Goal: Communication & Community: Answer question/provide support

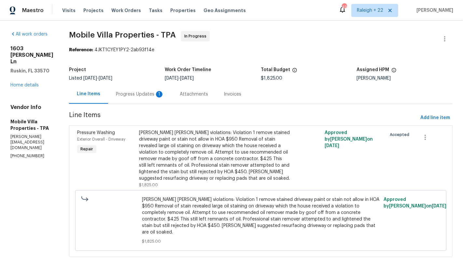
click at [131, 89] on div "Progress Updates 1" at bounding box center [140, 93] width 64 height 19
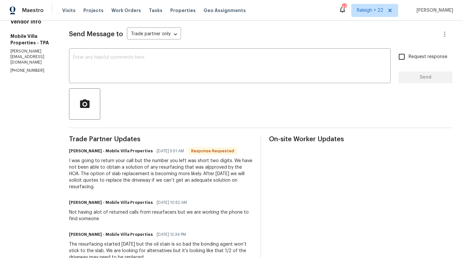
scroll to position [32, 0]
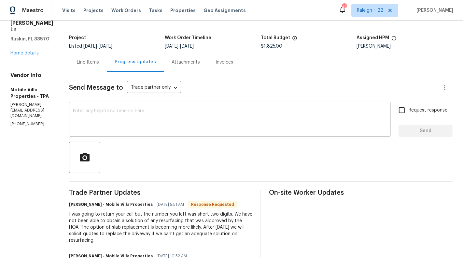
click at [99, 117] on textarea at bounding box center [230, 120] width 314 height 23
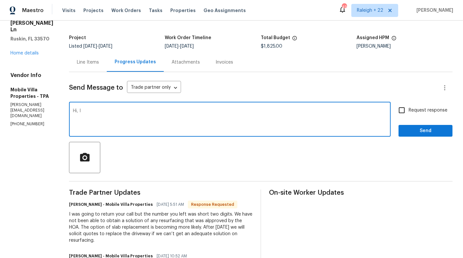
type textarea "Hi,"
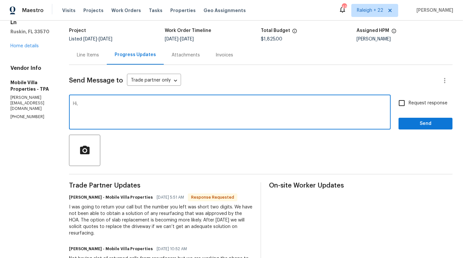
drag, startPoint x: 80, startPoint y: 106, endPoint x: 54, endPoint y: 106, distance: 25.7
click at [54, 106] on div "All work orders 1603 Carson White Ln Ruskin, FL 33570 Home details Vendor Info …" at bounding box center [231, 223] width 463 height 484
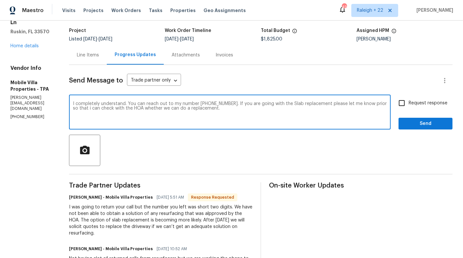
click at [167, 101] on textarea "I completely understand. You can reach out to my number 650-382-4666. If you ar…" at bounding box center [230, 112] width 314 height 23
click at [167, 107] on textarea "I completely understand. You can reach out to my number 650-382-4666. If you ar…" at bounding box center [230, 112] width 314 height 23
paste textarea "me at 650-382-4666. If you plan to proceed with the slab replacement, please le…"
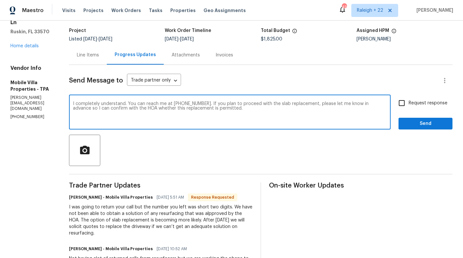
type textarea "I completely understand. You can reach me at 650-382-4666. If you plan to proce…"
click at [428, 106] on span "Request response" at bounding box center [428, 103] width 39 height 7
click at [409, 106] on input "Request response" at bounding box center [402, 103] width 14 height 14
checkbox input "true"
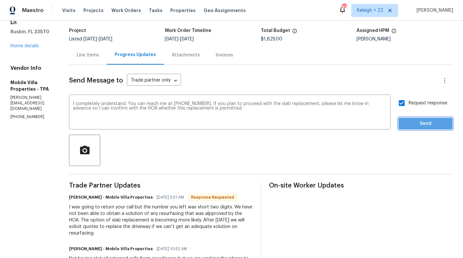
click at [433, 128] on button "Send" at bounding box center [426, 124] width 54 height 12
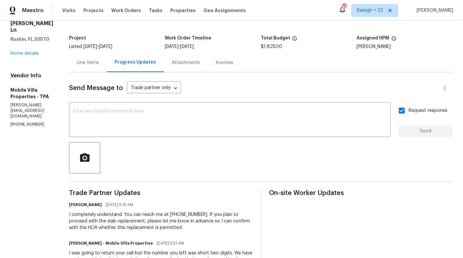
click at [77, 66] on div "Line Items" at bounding box center [88, 62] width 38 height 19
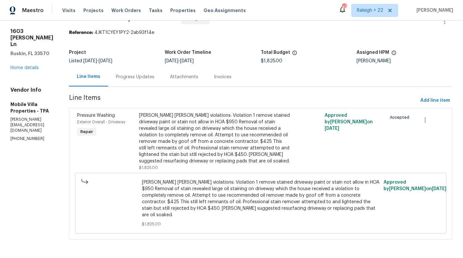
scroll to position [10, 0]
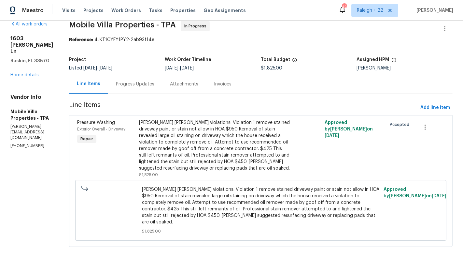
click at [122, 83] on div "Progress Updates" at bounding box center [135, 84] width 38 height 7
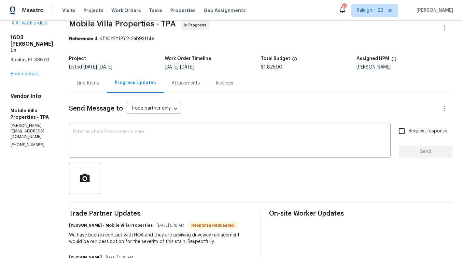
scroll to position [11, 0]
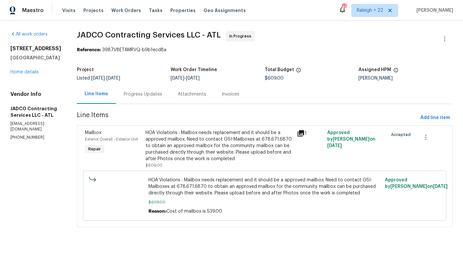
click at [163, 98] on div "Progress Updates" at bounding box center [143, 93] width 54 height 19
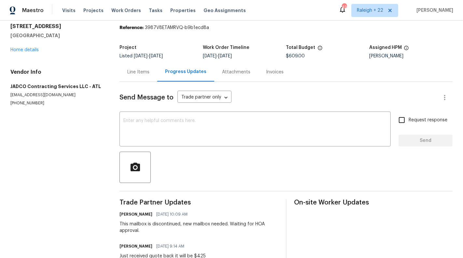
scroll to position [4, 0]
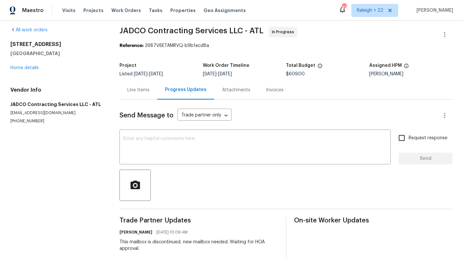
click at [139, 89] on div "Line Items" at bounding box center [138, 90] width 22 height 7
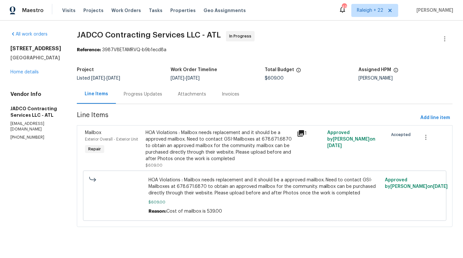
click at [21, 135] on p "(404) 392-1494" at bounding box center [35, 138] width 51 height 6
copy p "(404) 392-1494"
click at [21, 135] on p "(404) 392-1494" at bounding box center [35, 138] width 51 height 6
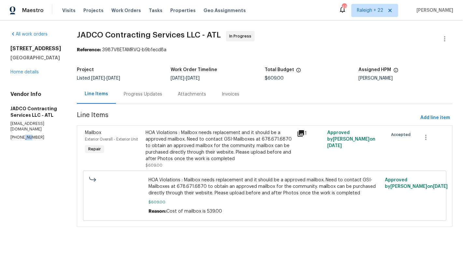
click at [21, 135] on p "(404) 392-1494" at bounding box center [35, 138] width 51 height 6
copy p "(404) 392-1494"
click at [163, 102] on div "Progress Updates" at bounding box center [143, 93] width 54 height 19
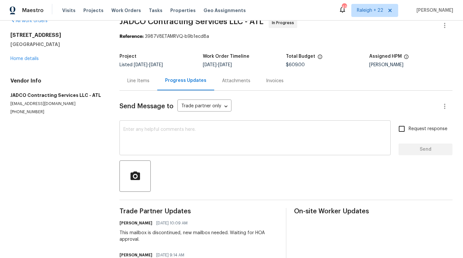
scroll to position [17, 0]
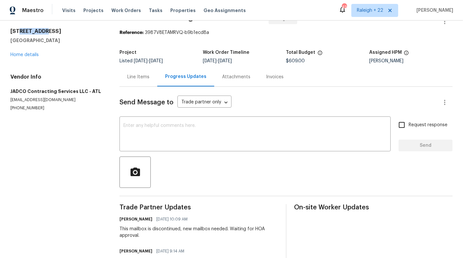
drag, startPoint x: 19, startPoint y: 30, endPoint x: 43, endPoint y: 30, distance: 24.4
click at [43, 30] on h2 "30 Trelawney Ct" at bounding box center [57, 31] width 94 height 7
copy h2 "Trelawney"
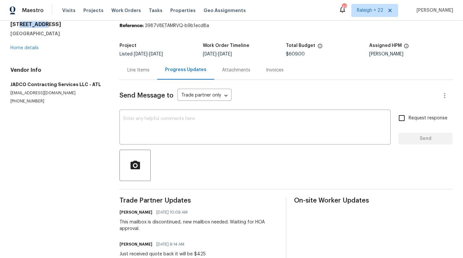
scroll to position [25, 0]
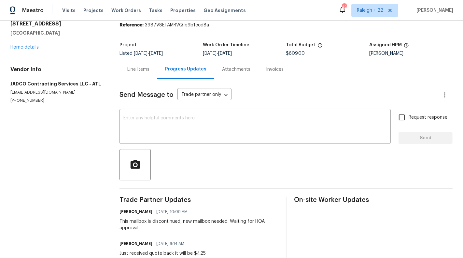
click at [146, 68] on div "Line Items" at bounding box center [138, 69] width 22 height 7
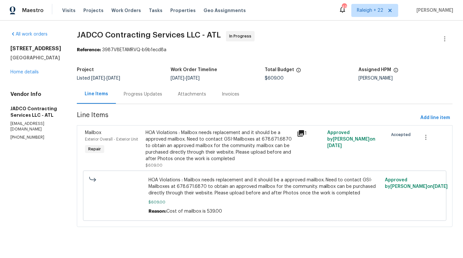
click at [151, 96] on div "Progress Updates" at bounding box center [143, 94] width 38 height 7
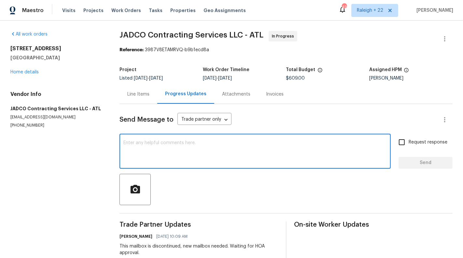
click at [169, 157] on textarea at bounding box center [256, 151] width 264 height 23
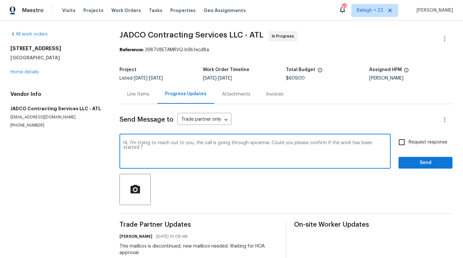
drag, startPoint x: 307, startPoint y: 143, endPoint x: 329, endPoint y: 158, distance: 26.0
click at [329, 158] on textarea "Hi, I'm trying to reach out to you, the call is going through vpicemai. Could y…" at bounding box center [256, 151] width 264 height 23
type textarea "Hi, I'm trying to reach out to you, the call is going through vpicemai. Could y…"
click at [344, 142] on textarea "Hi, I'm trying to reach out to you, the call is going through vpicemai. Could y…" at bounding box center [256, 151] width 264 height 23
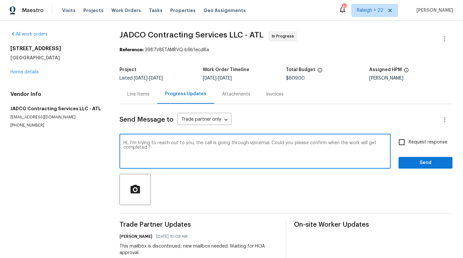
click at [344, 142] on textarea "Hi, I'm trying to reach out to you, the call is going through vpicemai. Could y…" at bounding box center [256, 151] width 264 height 23
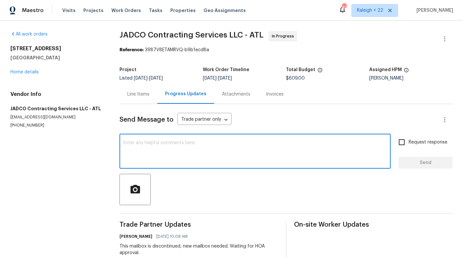
paste textarea "Hi, I’ve been trying to reach you, but my calls are going to voicemail. Could y…"
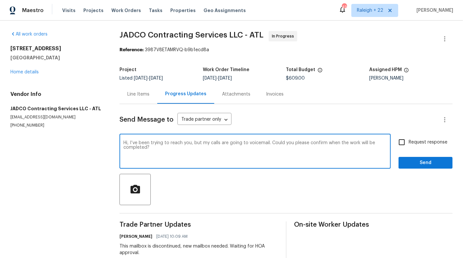
scroll to position [37, 0]
drag, startPoint x: 159, startPoint y: 154, endPoint x: 155, endPoint y: 161, distance: 7.7
click at [155, 161] on textarea "Hi, I’ve been trying to reach you, but my calls are going to voicemail. Could y…" at bounding box center [256, 151] width 264 height 23
type textarea "Hi, I’ve been trying to reach you, but my calls are going to voicemail. Could y…"
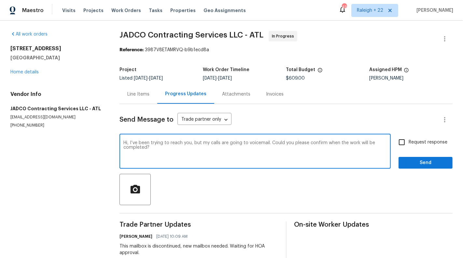
click at [425, 137] on label "Request response" at bounding box center [421, 142] width 52 height 14
click at [409, 137] on input "Request response" at bounding box center [402, 142] width 14 height 14
checkbox input "true"
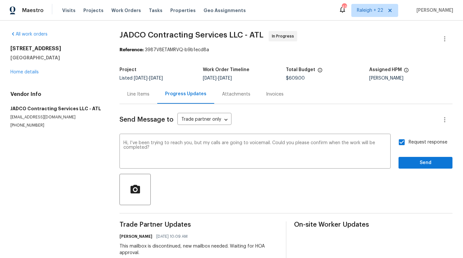
click at [432, 162] on span "Send" at bounding box center [426, 163] width 44 height 8
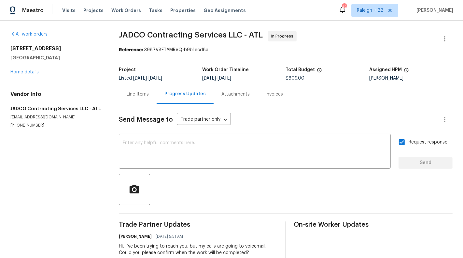
click at [27, 129] on section "All work orders 30 Trelawney Ct Covington, GA 30016 Home details Vendor Info JA…" at bounding box center [56, 256] width 93 height 450
click at [27, 125] on p "(404) 392-1494" at bounding box center [56, 126] width 93 height 6
copy p "(404) 392-1494"
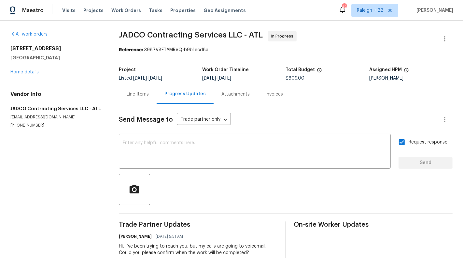
click at [139, 99] on div "Line Items" at bounding box center [138, 93] width 38 height 19
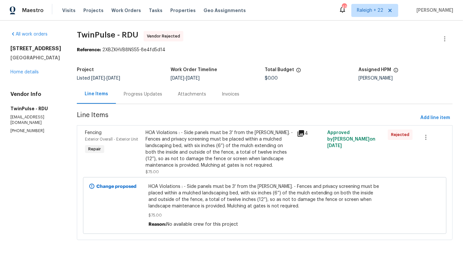
click at [184, 131] on div "HOA Violations : - Side panels must be 3' from the swales. - Fences and privacy…" at bounding box center [220, 148] width 148 height 39
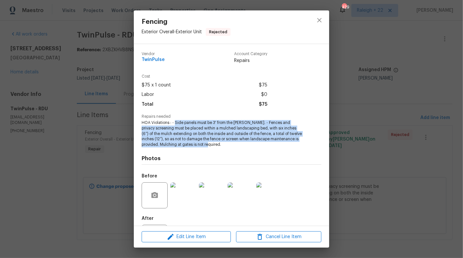
drag, startPoint x: 176, startPoint y: 124, endPoint x: 217, endPoint y: 147, distance: 47.6
click at [217, 147] on span "HOA Violations : - Side panels must be 3' from the swales. - Fences and privacy…" at bounding box center [223, 133] width 162 height 27
copy span "Side panels must be 3' from the swales. - Fences and privacy screening must be …"
click at [320, 21] on icon "close" at bounding box center [320, 20] width 8 height 8
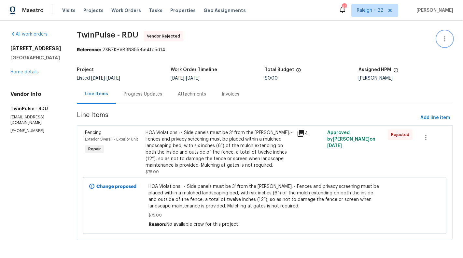
click at [449, 32] on button "button" at bounding box center [445, 39] width 16 height 16
click at [406, 37] on li "Edit" at bounding box center [424, 38] width 70 height 11
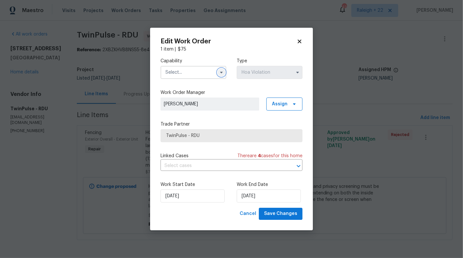
click at [223, 74] on icon "button" at bounding box center [221, 72] width 5 height 5
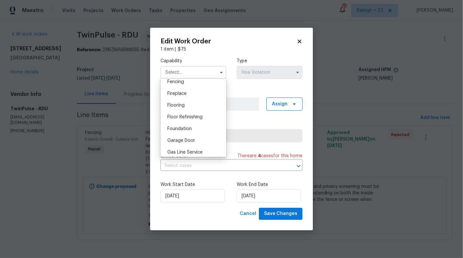
scroll to position [262, 0]
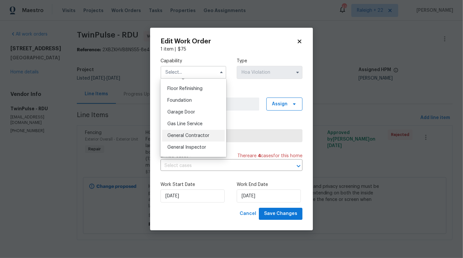
click at [196, 139] on div "General Contractor" at bounding box center [193, 136] width 63 height 12
type input "General Contractor"
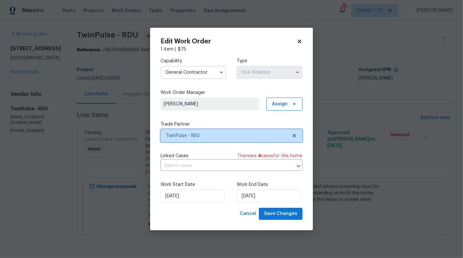
click at [293, 135] on icon at bounding box center [294, 135] width 5 height 5
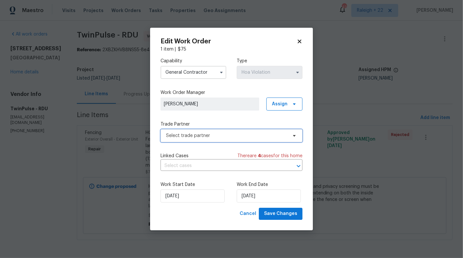
click at [243, 135] on span "Select trade partner" at bounding box center [227, 135] width 122 height 7
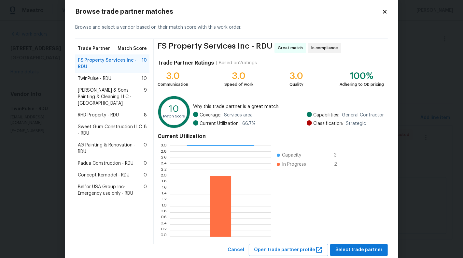
scroll to position [12, 0]
click at [103, 111] on span "RHD Property - RDU" at bounding box center [98, 114] width 41 height 7
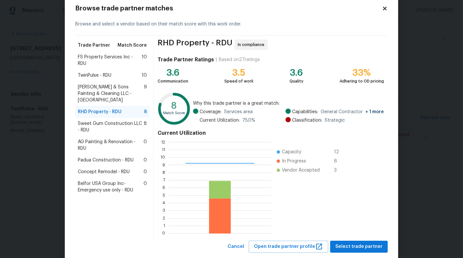
scroll to position [29, 0]
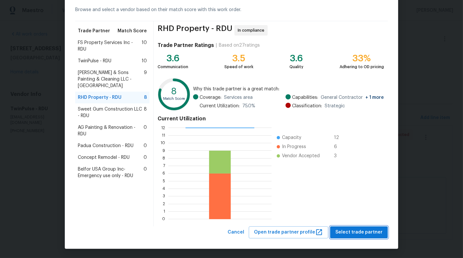
click at [364, 231] on span "Select trade partner" at bounding box center [359, 232] width 47 height 8
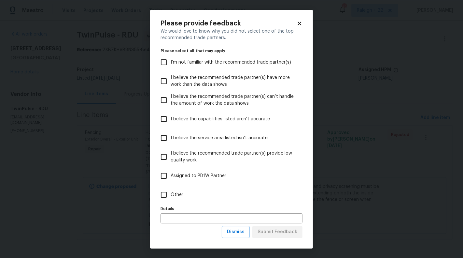
scroll to position [0, 0]
click at [203, 196] on label "Other" at bounding box center [227, 194] width 140 height 19
click at [171, 196] on input "Other" at bounding box center [164, 195] width 14 height 14
checkbox input "true"
click at [286, 235] on span "Submit Feedback" at bounding box center [278, 232] width 40 height 8
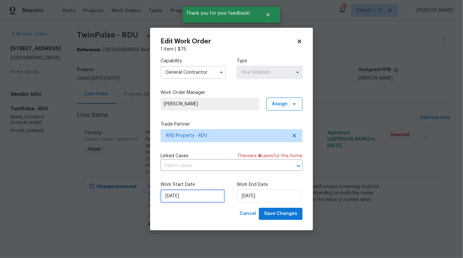
click at [178, 200] on input "08/08/2025" at bounding box center [193, 195] width 64 height 13
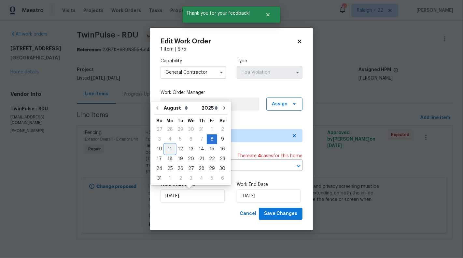
click at [167, 150] on div "11" at bounding box center [170, 148] width 10 height 9
type input "11/08/2025"
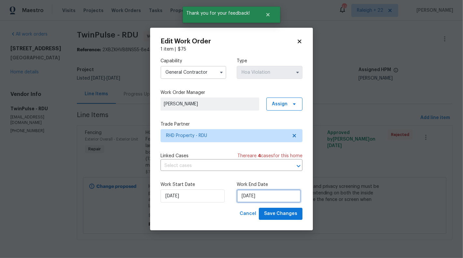
click at [269, 199] on input "11/08/2025" at bounding box center [269, 195] width 64 height 13
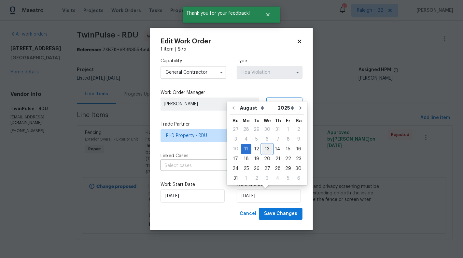
click at [263, 151] on div "13" at bounding box center [267, 148] width 11 height 9
type input "13/08/2025"
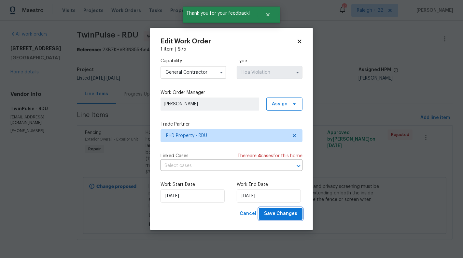
click at [288, 212] on span "Save Changes" at bounding box center [280, 214] width 33 height 8
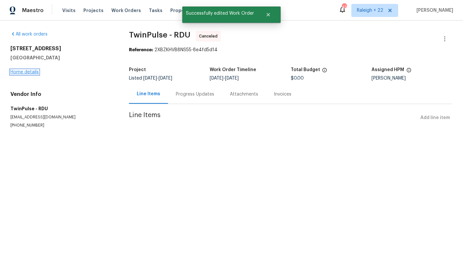
click at [19, 73] on link "Home details" at bounding box center [24, 72] width 28 height 5
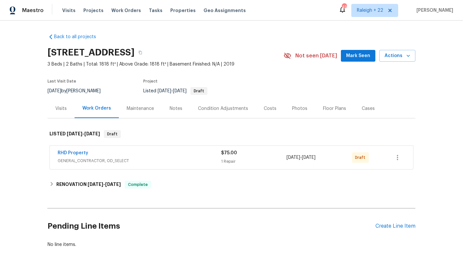
click at [241, 151] on div "$75.00" at bounding box center [254, 153] width 66 height 7
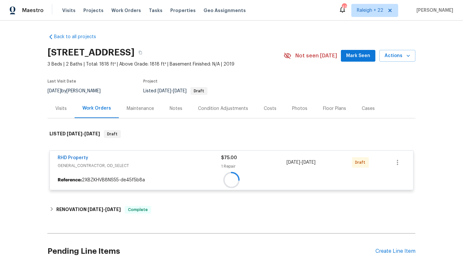
scroll to position [58, 0]
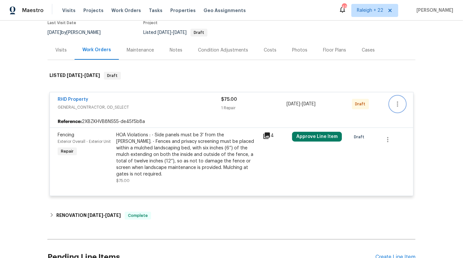
click at [397, 106] on icon "button" at bounding box center [398, 104] width 8 height 8
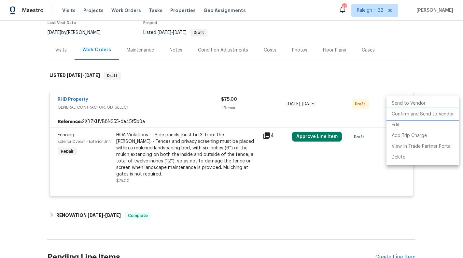
click at [401, 114] on li "Confirm and Send to Vendor" at bounding box center [423, 114] width 73 height 11
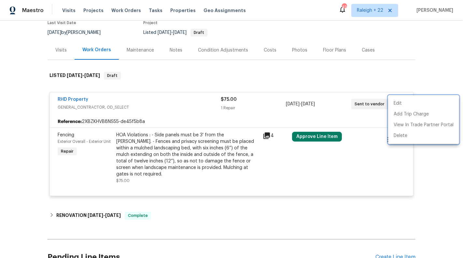
click at [80, 100] on div at bounding box center [231, 129] width 463 height 258
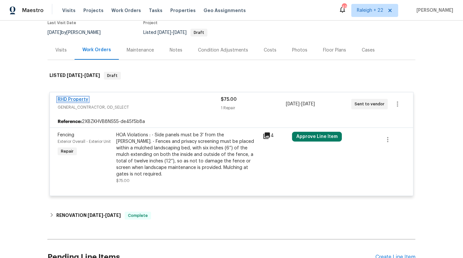
click at [71, 99] on link "RHD Property" at bounding box center [73, 99] width 31 height 5
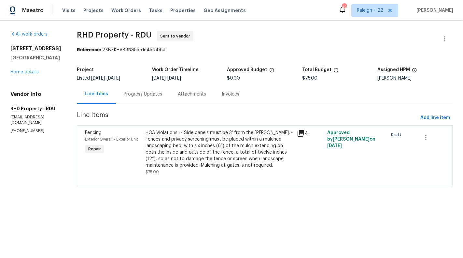
click at [191, 100] on div "Attachments" at bounding box center [192, 93] width 44 height 19
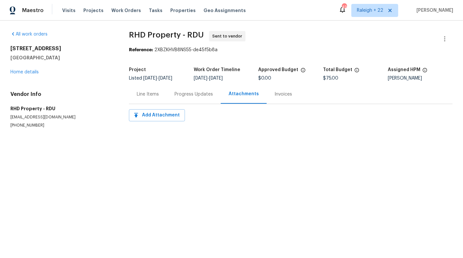
click at [183, 101] on div "Progress Updates" at bounding box center [194, 93] width 54 height 19
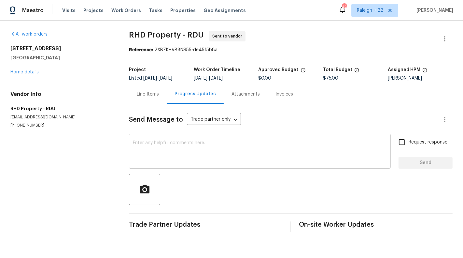
click at [169, 150] on textarea at bounding box center [260, 151] width 254 height 23
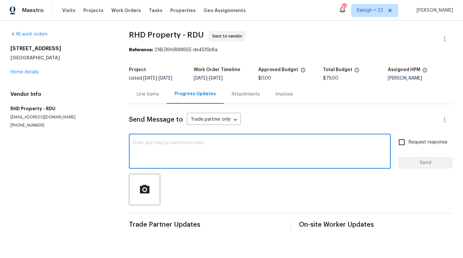
click at [146, 103] on div "Line Items" at bounding box center [148, 93] width 38 height 19
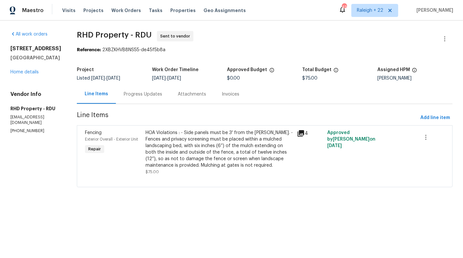
click at [150, 99] on div "Progress Updates" at bounding box center [143, 93] width 54 height 19
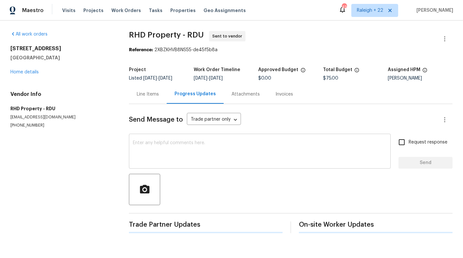
click at [170, 163] on div "x ​" at bounding box center [260, 151] width 262 height 33
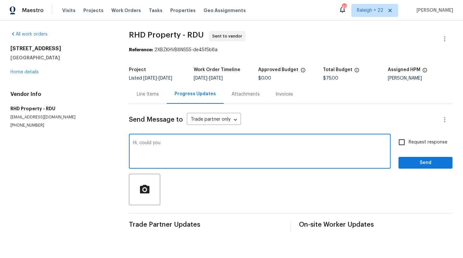
click at [203, 141] on textarea "Hi, could you" at bounding box center [260, 151] width 254 height 23
type textarea "Hi, could you please let me know the cost estimation to complete the work ?"
click at [442, 145] on span "Request response" at bounding box center [428, 142] width 39 height 7
click at [409, 145] on input "Request response" at bounding box center [402, 142] width 14 height 14
checkbox input "true"
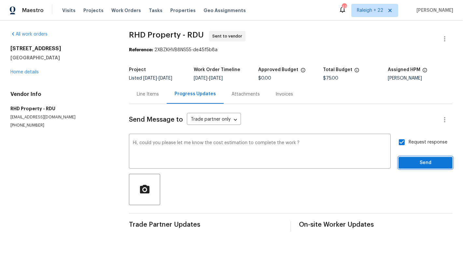
click at [432, 158] on button "Send" at bounding box center [426, 163] width 54 height 12
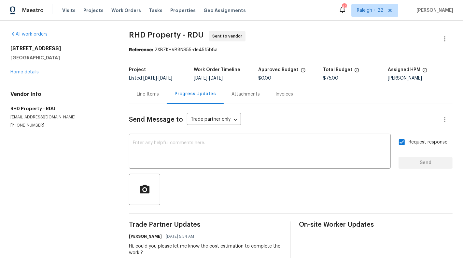
scroll to position [16, 0]
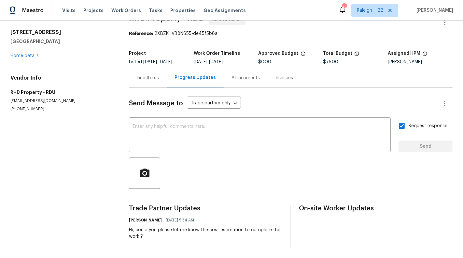
click at [145, 75] on div "Line Items" at bounding box center [148, 78] width 22 height 7
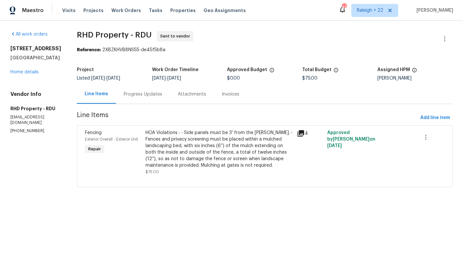
click at [26, 75] on div "All work orders 611 Atticus Way Durham, NC 27703 Home details Vendor Info RHD P…" at bounding box center [35, 82] width 51 height 103
click at [23, 72] on link "Home details" at bounding box center [24, 72] width 28 height 5
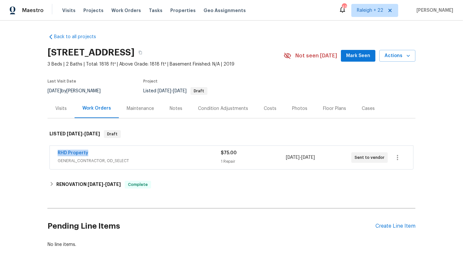
drag, startPoint x: 54, startPoint y: 153, endPoint x: 114, endPoint y: 153, distance: 59.3
click at [114, 153] on div "RHD Property GENERAL_CONTRACTOR, OD_SELECT $75.00 1 Repair 8/11/2025 - 8/13/202…" at bounding box center [232, 157] width 364 height 23
copy link "RHD Property"
click at [23, 131] on div "Back to all projects 611 Atticus Way, Durham, NC 27703 3 Beds | 2 Baths | Total…" at bounding box center [231, 139] width 463 height 237
drag, startPoint x: 97, startPoint y: 153, endPoint x: 51, endPoint y: 153, distance: 46.3
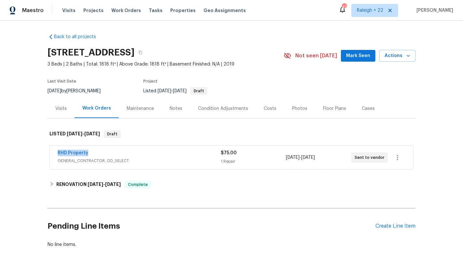
click at [51, 153] on div "RHD Property GENERAL_CONTRACTOR, OD_SELECT $75.00 1 Repair 8/11/2025 - 8/13/202…" at bounding box center [232, 157] width 364 height 23
copy link "RHD Property"
click at [68, 152] on link "RHD Property" at bounding box center [73, 153] width 31 height 5
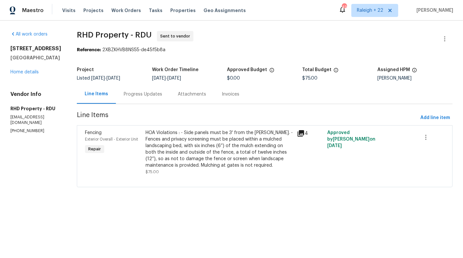
click at [151, 94] on div "Progress Updates" at bounding box center [143, 94] width 38 height 7
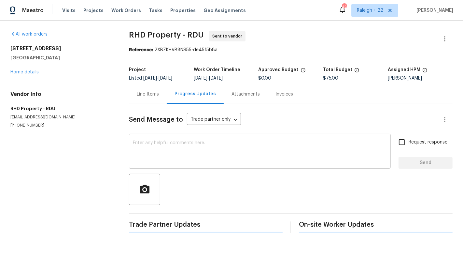
click at [172, 142] on textarea at bounding box center [260, 151] width 254 height 23
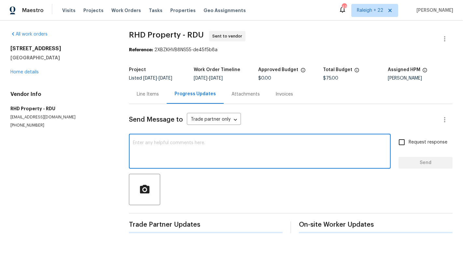
paste textarea "Ensure the fence is 3 feet away from drainage areas. Install mulch 6 inches dee…"
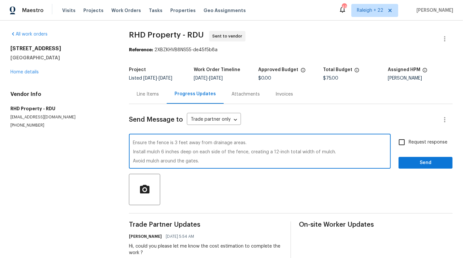
scroll to position [16, 0]
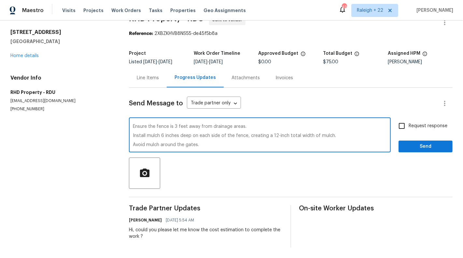
drag, startPoint x: 212, startPoint y: 126, endPoint x: 257, endPoint y: 129, distance: 46.0
click at [257, 129] on textarea "Ensure the fence is 3 feet away from drainage areas. Install mulch 6 inches dee…" at bounding box center [260, 135] width 254 height 23
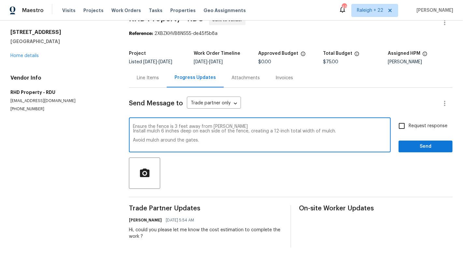
click at [153, 135] on textarea "Ensure the fence is 3 feet away from swales Install mulch 6 inches deep on each…" at bounding box center [260, 135] width 254 height 23
click at [140, 142] on textarea "Ensure the fence is 3 feet away from swales Install mulch 6 inches deep on each…" at bounding box center [260, 135] width 254 height 23
click at [182, 130] on textarea "Ensure the fence is 3 feet away from swales Install mulch 6 inches deep on each…" at bounding box center [260, 135] width 254 height 23
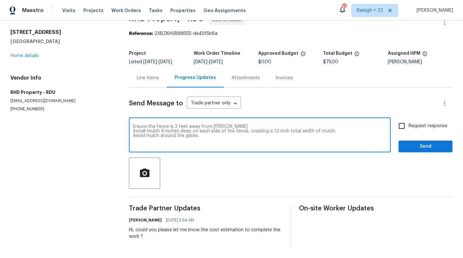
drag, startPoint x: 208, startPoint y: 131, endPoint x: 201, endPoint y: 136, distance: 8.6
click at [201, 136] on textarea "Ensure the fence is 3 feet away from swales Install mulch 6 inches deep on each…" at bounding box center [260, 135] width 254 height 23
click at [207, 137] on textarea "Ensure the fence is 3 feet away from swales Install mulch 6 inches deep on each…" at bounding box center [260, 135] width 254 height 23
drag, startPoint x: 207, startPoint y: 137, endPoint x: 118, endPoint y: 121, distance: 91.1
click at [118, 121] on div "All work orders 611 Atticus Way Durham, NC 27703 Home details Vendor Info RHD P…" at bounding box center [231, 131] width 463 height 254
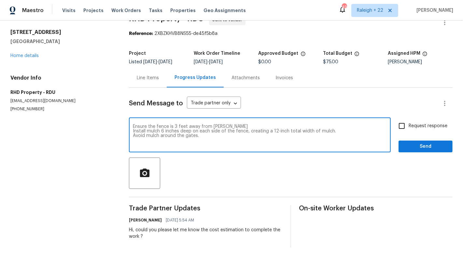
type textarea "Ensure the fence is 3 feet away from swales Install mulch 6 inches deep on each…"
click at [136, 87] on div "Line Items" at bounding box center [148, 77] width 38 height 19
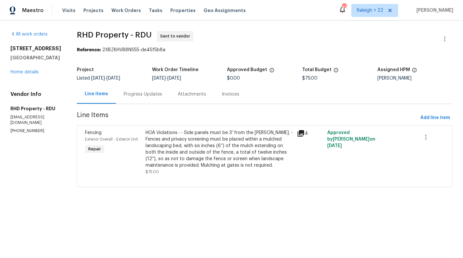
click at [146, 87] on div "Progress Updates" at bounding box center [143, 93] width 54 height 19
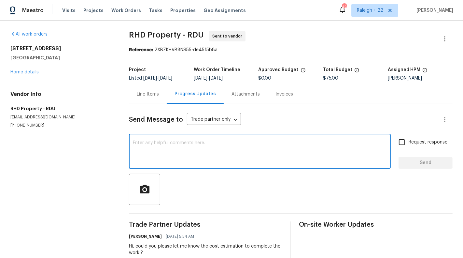
click at [204, 146] on textarea at bounding box center [260, 151] width 254 height 23
paste textarea "Ensure the fence is 3 feet away from swales Install mulch 6 inches deep on each…"
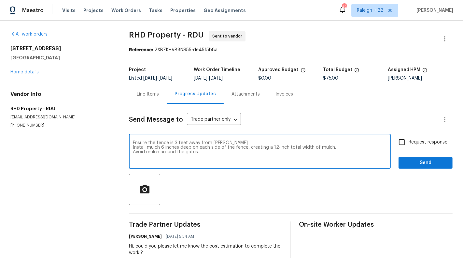
type textarea "Ensure the fence is 3 feet away from swales Install mulch 6 inches deep on each…"
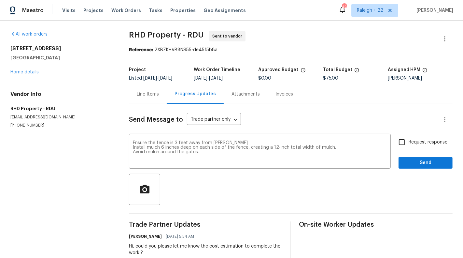
click at [417, 140] on span "Request response" at bounding box center [428, 142] width 39 height 7
click at [409, 140] on input "Request response" at bounding box center [402, 142] width 14 height 14
checkbox input "true"
click at [430, 166] on span "Send" at bounding box center [426, 163] width 44 height 8
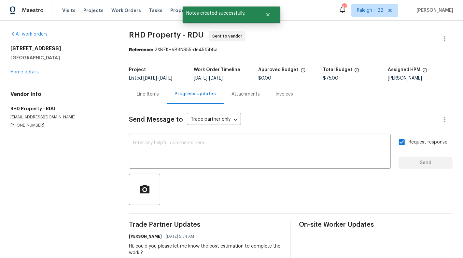
click at [109, 159] on section "All work orders 611 Atticus Way Durham, NC 27703 Home details Vendor Info RHD P…" at bounding box center [61, 147] width 103 height 233
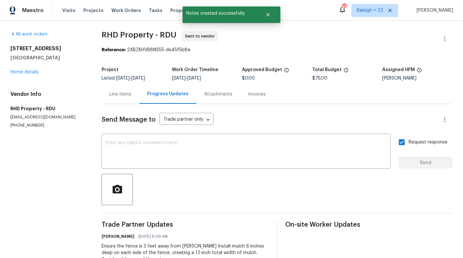
click at [125, 97] on div "Line Items" at bounding box center [121, 94] width 22 height 7
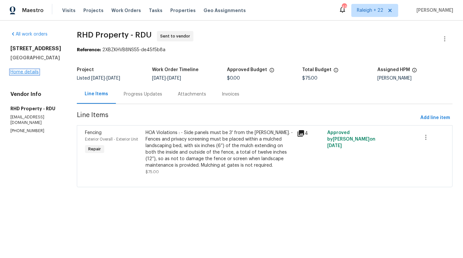
click at [30, 72] on link "Home details" at bounding box center [24, 72] width 28 height 5
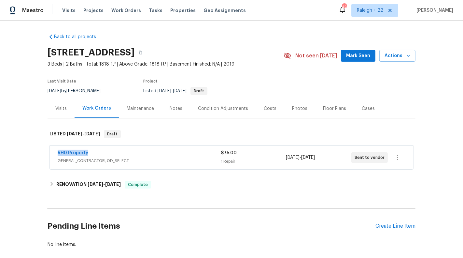
drag, startPoint x: 101, startPoint y: 154, endPoint x: 55, endPoint y: 154, distance: 46.0
click at [55, 154] on div "RHD Property GENERAL_CONTRACTOR, OD_SELECT $75.00 1 Repair 8/11/2025 - 8/13/202…" at bounding box center [232, 157] width 364 height 23
copy link "RHD Property"
click at [63, 158] on span "GENERAL_CONTRACTOR, OD_SELECT" at bounding box center [139, 160] width 163 height 7
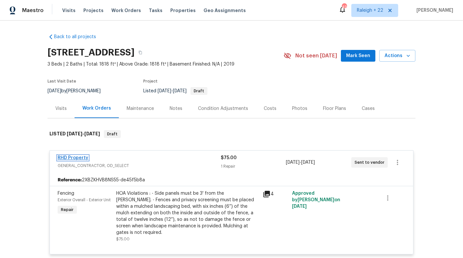
click at [72, 159] on link "RHD Property" at bounding box center [73, 157] width 31 height 5
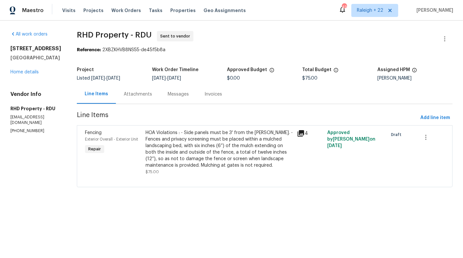
click at [25, 128] on p "(919) 424-7516" at bounding box center [35, 131] width 51 height 6
copy p "(919) 424-7516"
click at [151, 105] on section "RHD Property - RDU Sent to vendor Reference: 2XBZKHVB8NS55-de45f5b8a Project Li…" at bounding box center [265, 113] width 376 height 164
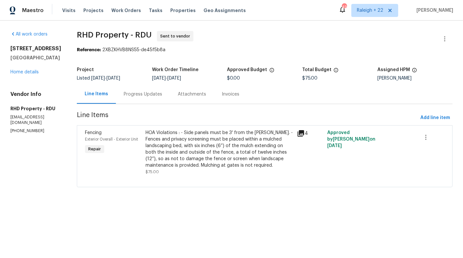
click at [148, 97] on div "Progress Updates" at bounding box center [143, 93] width 54 height 19
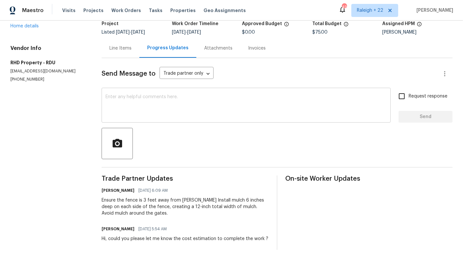
scroll to position [47, 0]
click at [120, 56] on div "Line Items" at bounding box center [121, 47] width 38 height 19
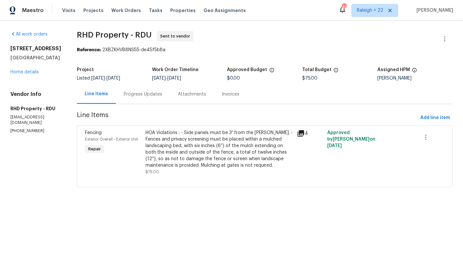
click at [140, 116] on span "Line Items" at bounding box center [247, 118] width 341 height 12
click at [142, 102] on div "Progress Updates" at bounding box center [143, 93] width 54 height 19
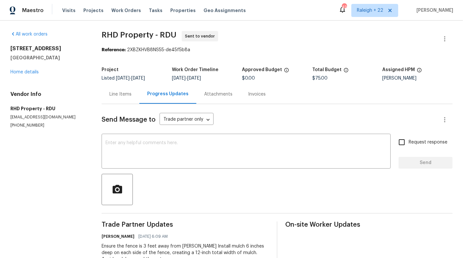
click at [119, 100] on div "Line Items" at bounding box center [121, 93] width 38 height 19
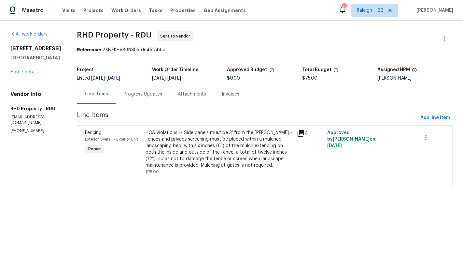
click at [139, 98] on div "Progress Updates" at bounding box center [143, 93] width 54 height 19
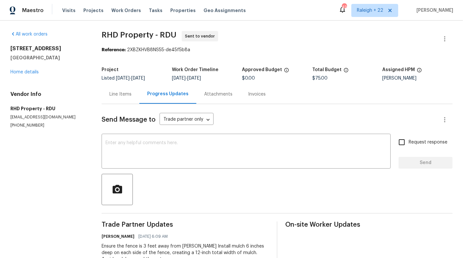
scroll to position [48, 0]
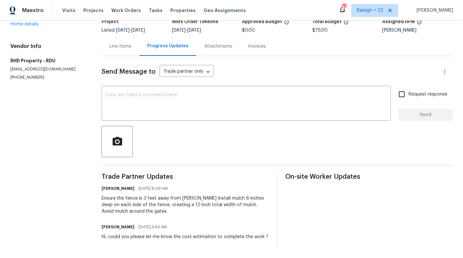
click at [117, 54] on div "Line Items" at bounding box center [121, 46] width 38 height 19
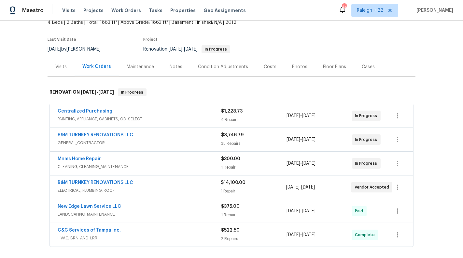
scroll to position [19, 0]
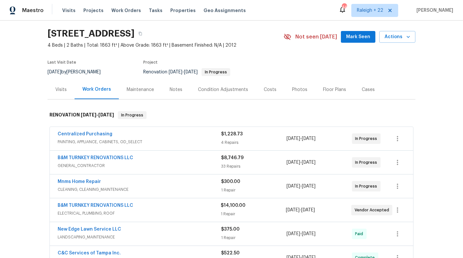
click at [77, 100] on div "Back to all projects [STREET_ADDRESS] 4 Beds | 2 Baths | Total: 1863 ft² | Abov…" at bounding box center [232, 170] width 368 height 323
click at [65, 91] on div "Visits" at bounding box center [60, 89] width 11 height 7
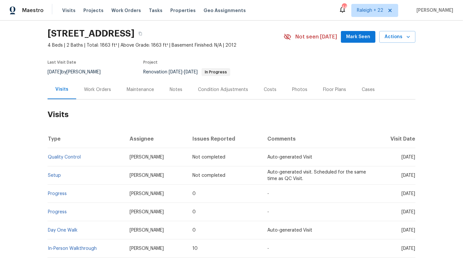
click at [87, 91] on div "Work Orders" at bounding box center [97, 89] width 27 height 7
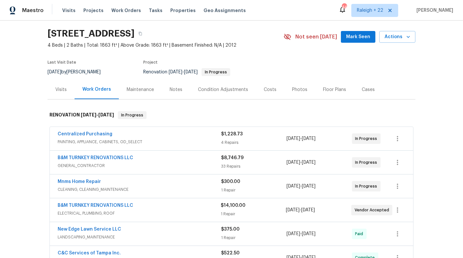
click at [21, 129] on div "Back to all projects [STREET_ADDRESS] 4 Beds | 2 Baths | Total: 1863 ft² | Abov…" at bounding box center [231, 139] width 463 height 237
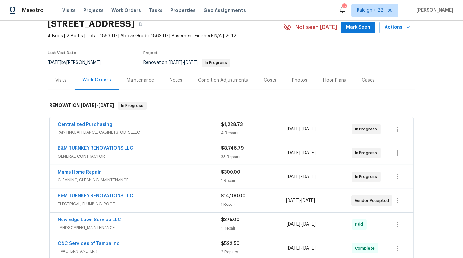
click at [213, 132] on span "PAINTING, APPLIANCE, CABINETS, OD_SELECT" at bounding box center [140, 132] width 164 height 7
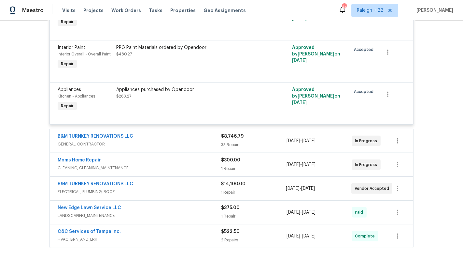
click at [210, 141] on span "GENERAL_CONTRACTOR" at bounding box center [140, 144] width 164 height 7
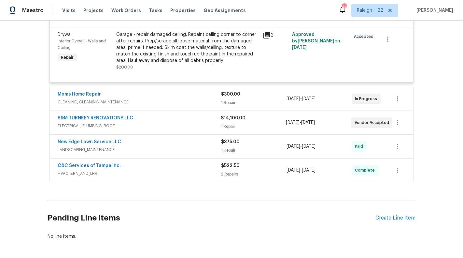
scroll to position [2032, 0]
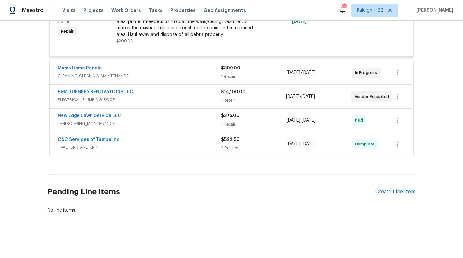
click at [192, 88] on div "B&M TURNKEY RENOVATIONS LLC ELECTRICAL, PLUMBING, ROOF $14,100.00 1 Repair [DAT…" at bounding box center [232, 96] width 364 height 23
click at [192, 93] on div "B&M TURNKEY RENOVATIONS LLC" at bounding box center [139, 93] width 163 height 8
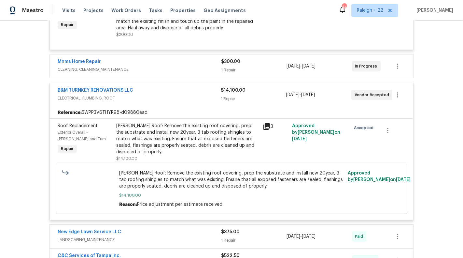
click at [183, 66] on div "Mnms Home Repair" at bounding box center [140, 62] width 164 height 8
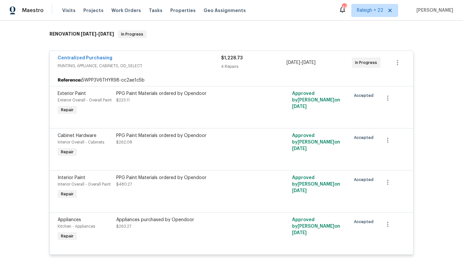
scroll to position [93, 0]
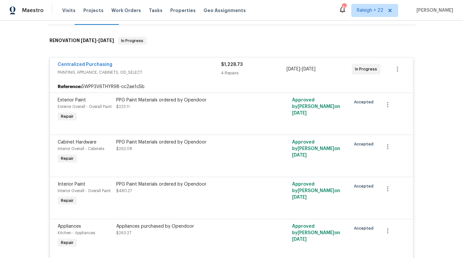
click at [15, 121] on div "Back to all projects [STREET_ADDRESS] 4 Beds | 2 Baths | Total: 1863 ft² | Abov…" at bounding box center [231, 139] width 463 height 237
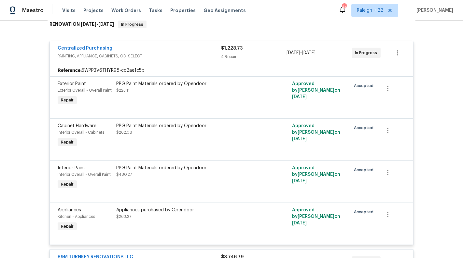
scroll to position [109, 0]
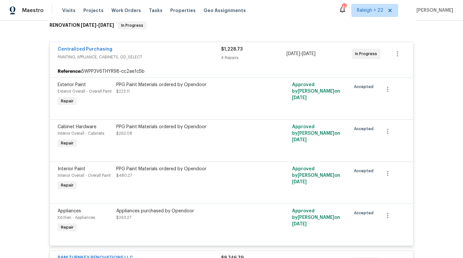
click at [17, 136] on div "Back to all projects [STREET_ADDRESS] 4 Beds | 2 Baths | Total: 1863 ft² | Abov…" at bounding box center [231, 139] width 463 height 237
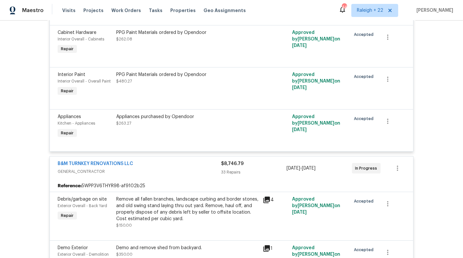
scroll to position [205, 0]
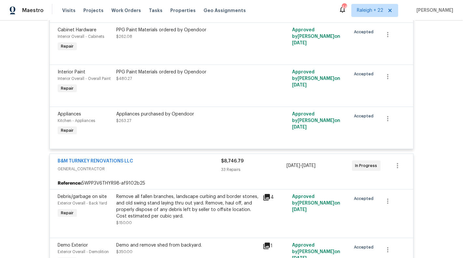
click at [24, 133] on div "Back to all projects [STREET_ADDRESS] 4 Beds | 2 Baths | Total: 1863 ft² | Abov…" at bounding box center [231, 139] width 463 height 237
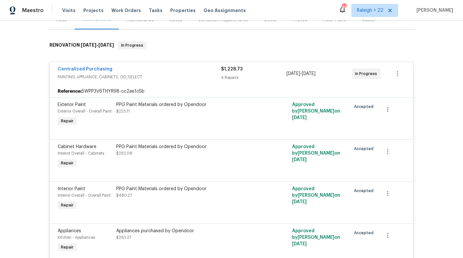
scroll to position [0, 0]
